Goal: Navigation & Orientation: Find specific page/section

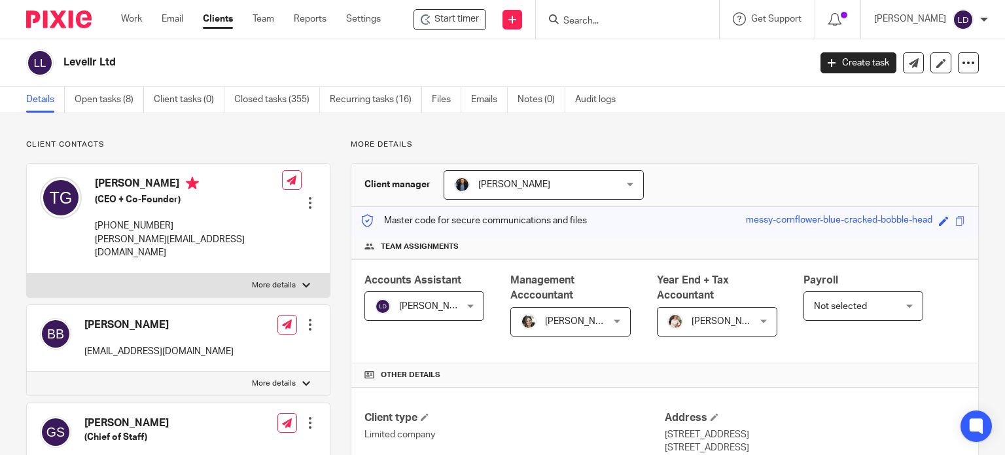
scroll to position [1641, 0]
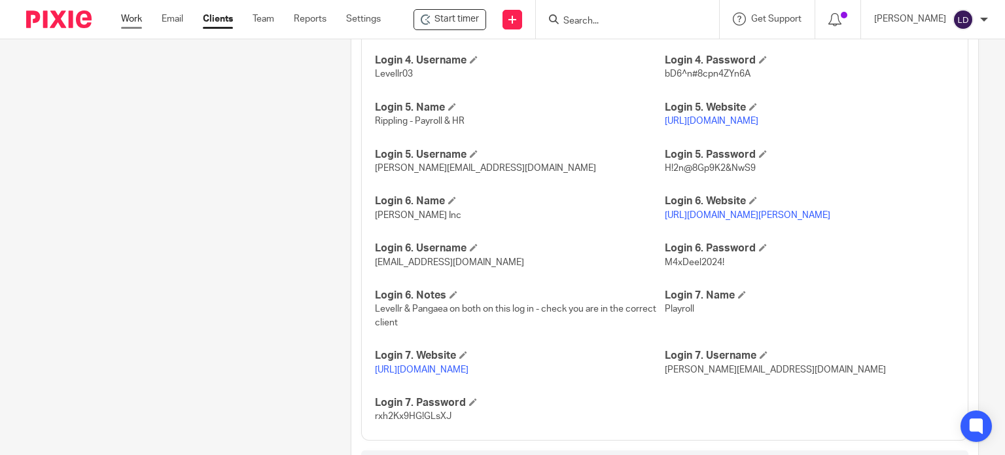
click at [141, 22] on link "Work" at bounding box center [131, 18] width 21 height 13
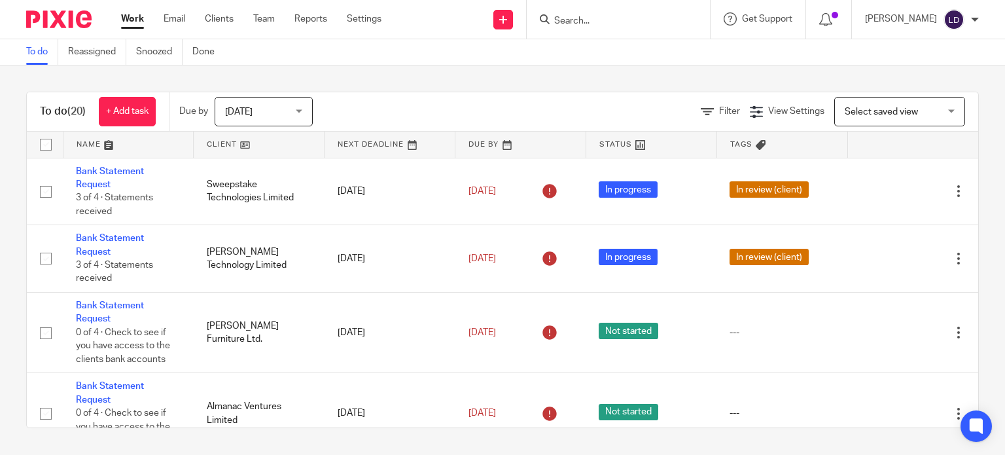
click at [242, 145] on link at bounding box center [259, 145] width 130 height 26
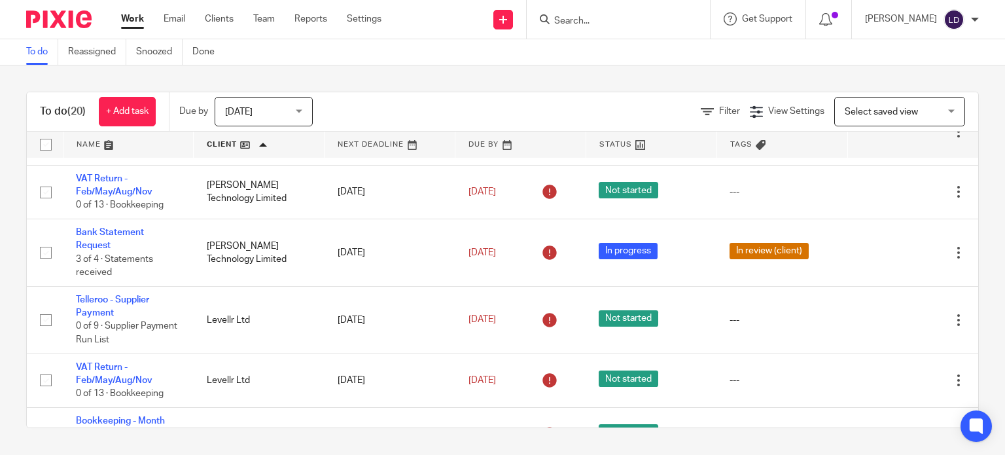
scroll to position [380, 0]
